Goal: Information Seeking & Learning: Learn about a topic

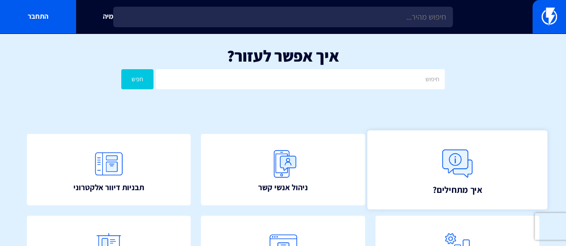
scroll to position [89, 0]
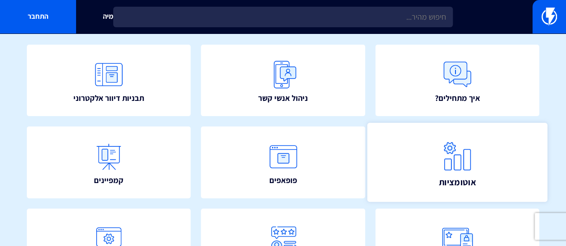
click at [446, 182] on span "אוטומציות" at bounding box center [457, 182] width 37 height 13
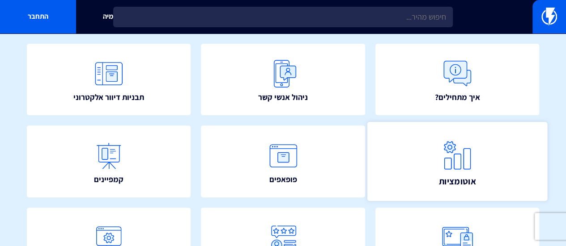
scroll to position [134, 0]
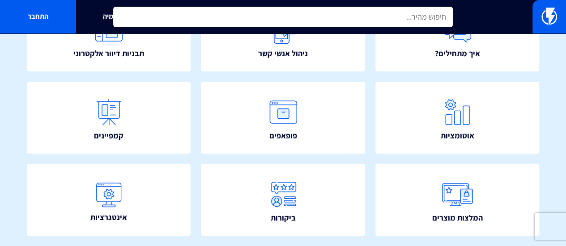
click at [388, 17] on input "text" at bounding box center [283, 17] width 340 height 21
click at [344, 23] on input "cdn" at bounding box center [283, 17] width 340 height 21
drag, startPoint x: 424, startPoint y: 21, endPoint x: 448, endPoint y: 14, distance: 24.6
click at [448, 14] on input "cdn" at bounding box center [283, 17] width 340 height 21
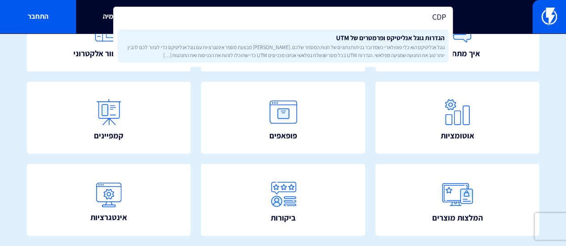
type input "CDP"
click at [372, 50] on span "גוגל אנליטיקס הוא כלי פופולארי כשמדובר בניתוח נתונים של חנות המסחר שלכם. [PERSO…" at bounding box center [282, 50] width 323 height 15
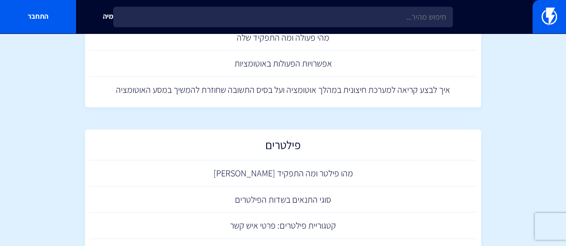
scroll to position [358, 0]
